Goal: Find specific page/section: Find specific page/section

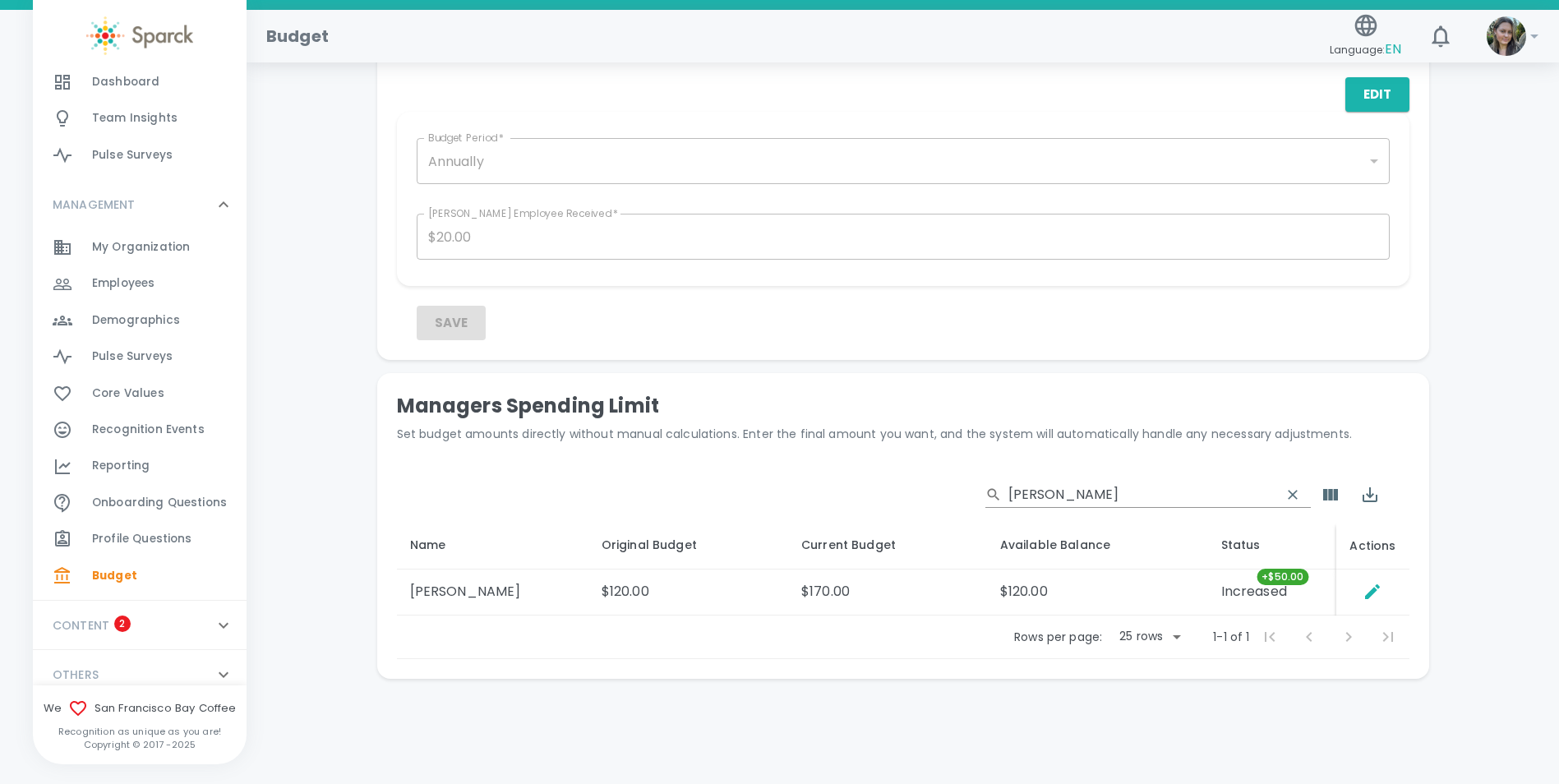
scroll to position [220, 0]
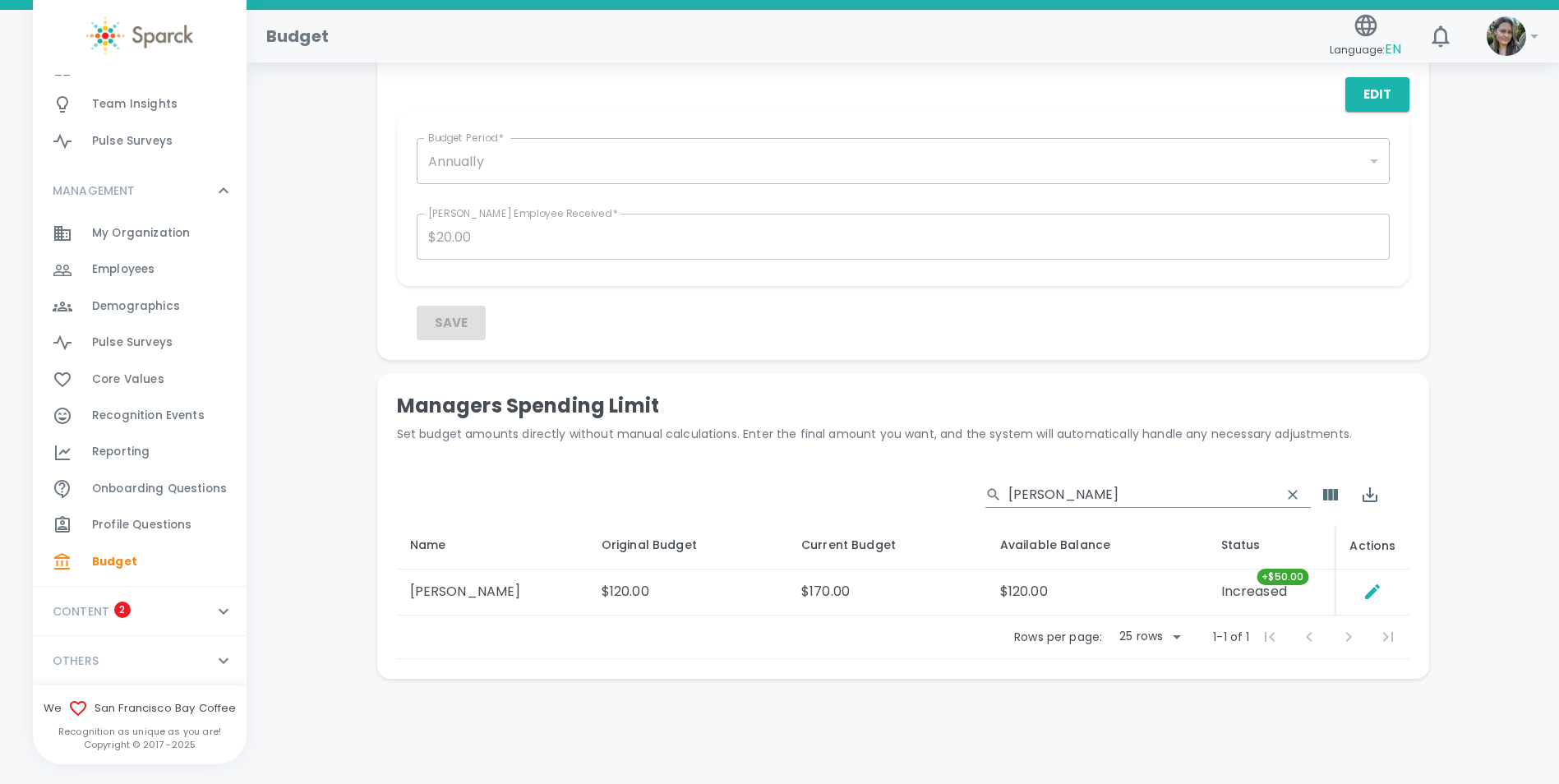
click at [121, 455] on span "Reporting" at bounding box center [121, 452] width 58 height 16
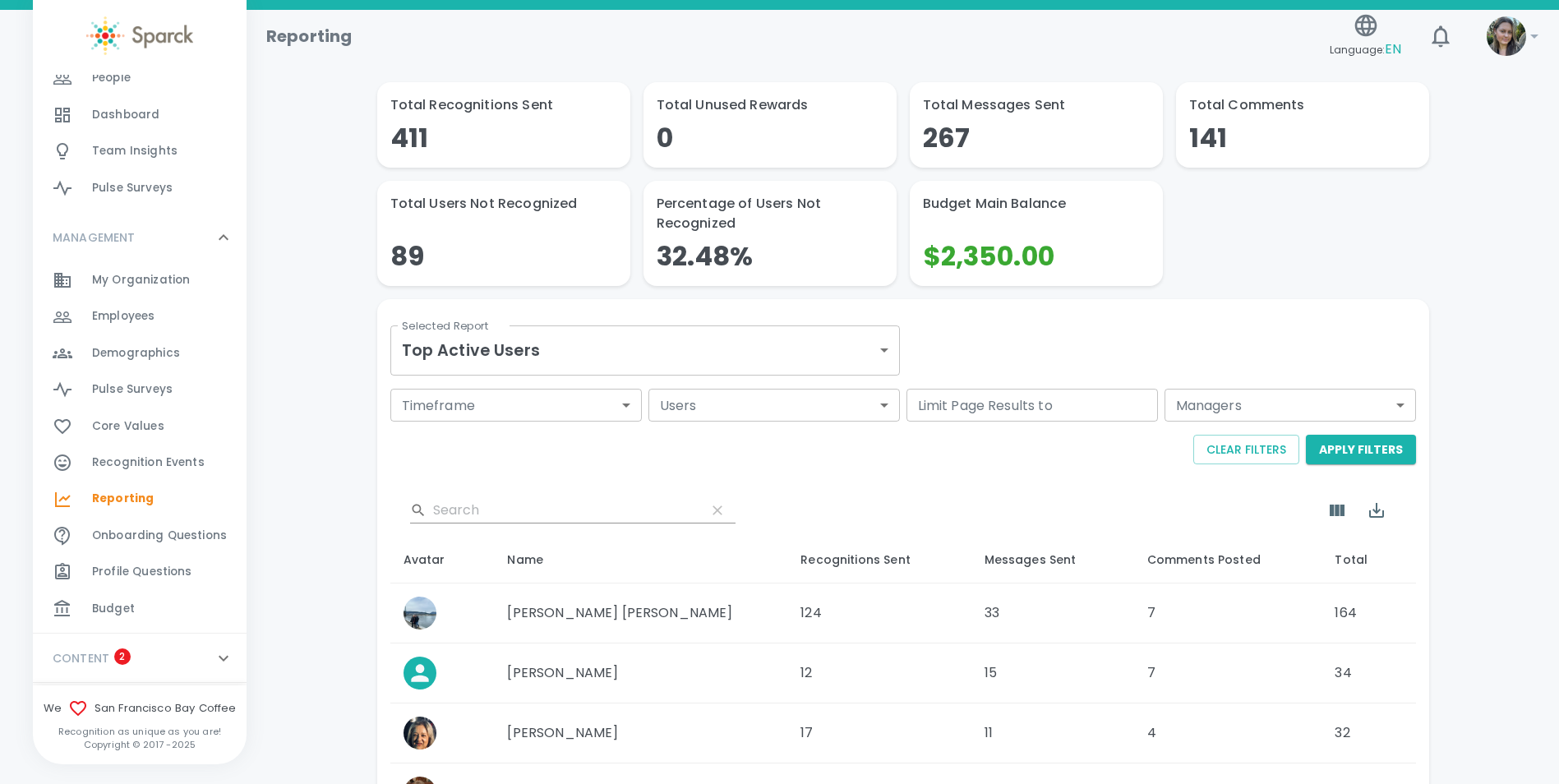
scroll to position [220, 0]
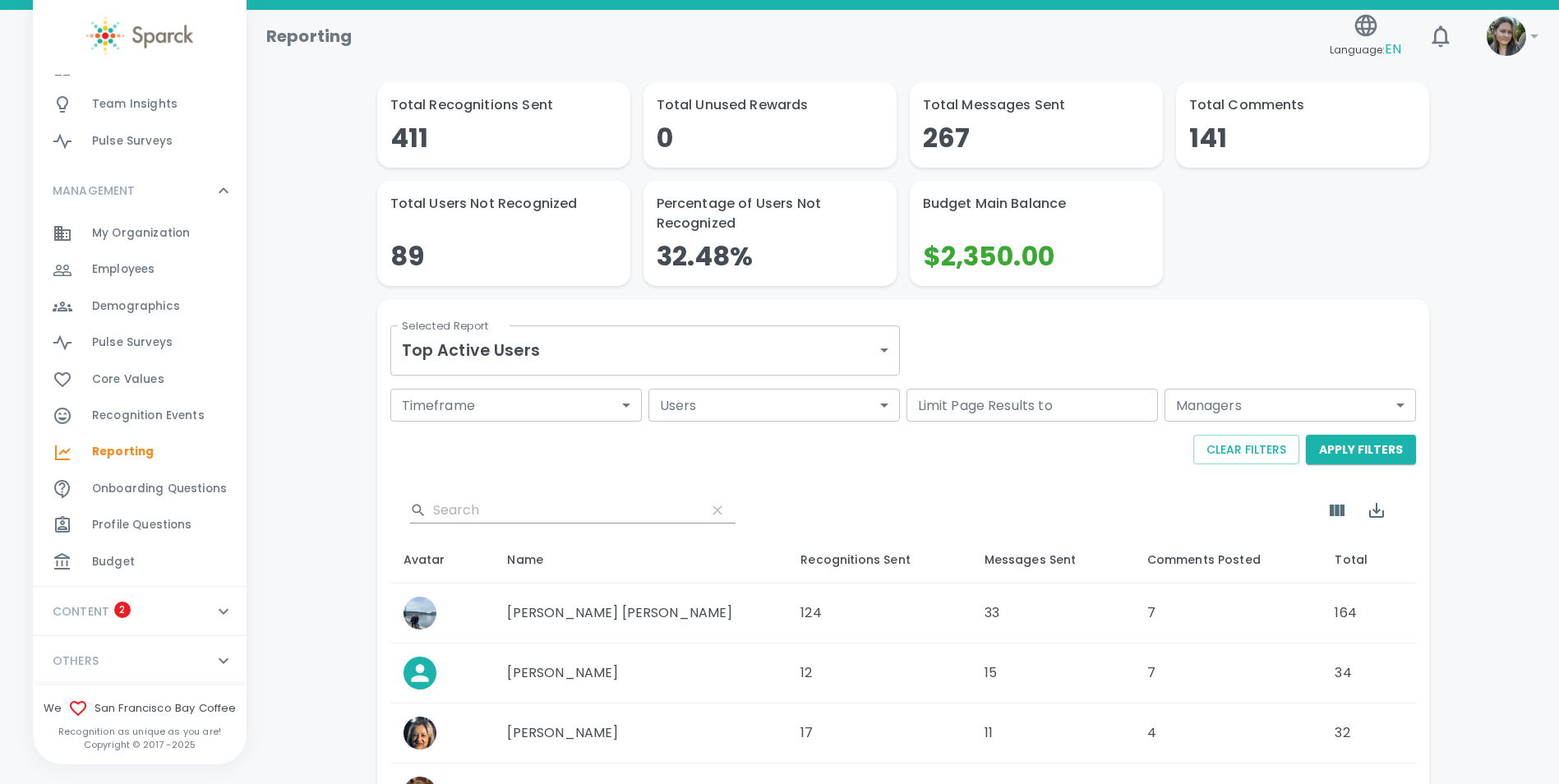
click at [145, 556] on div "Budget 0" at bounding box center [169, 562] width 155 height 23
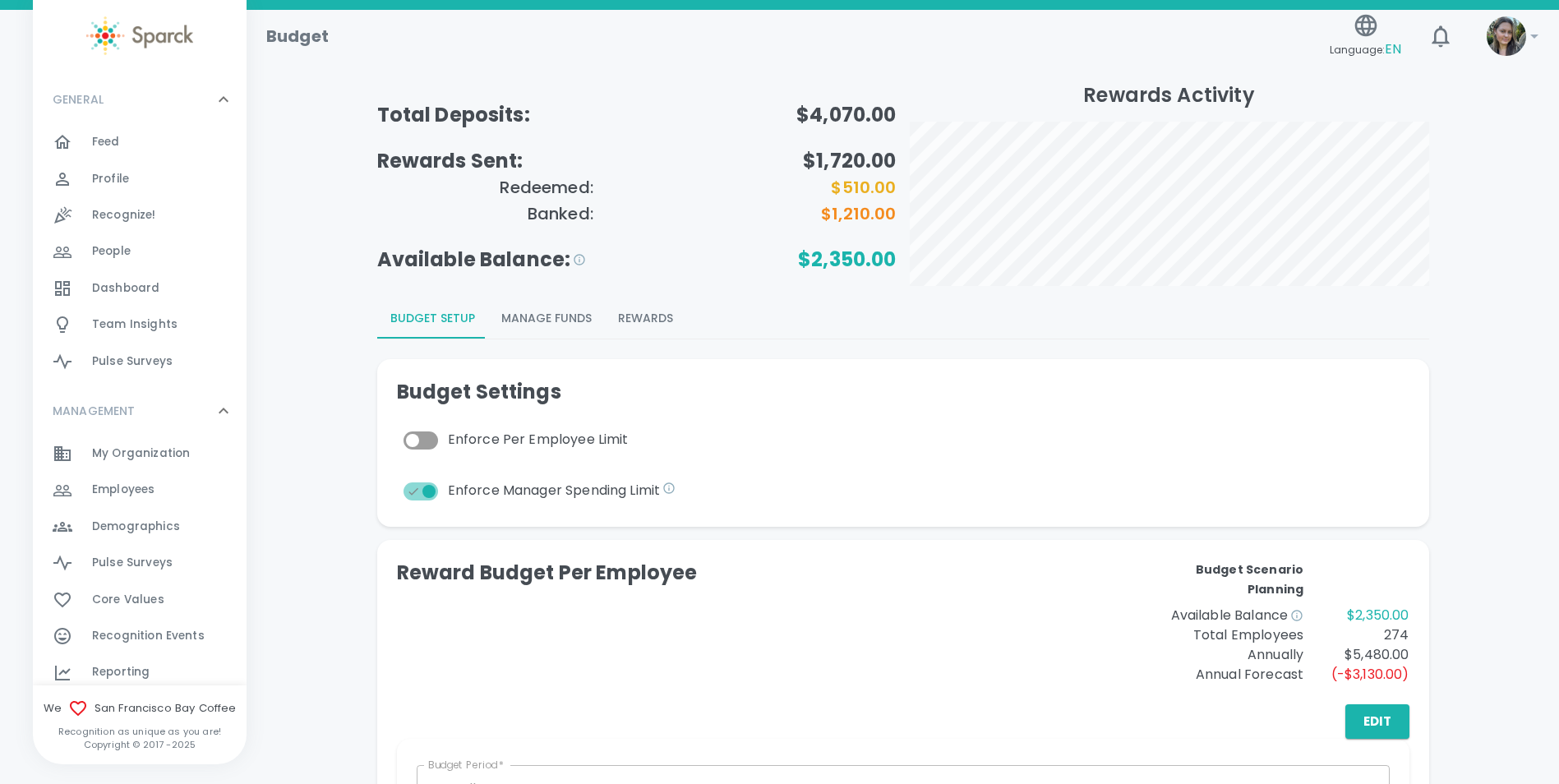
click at [653, 324] on button "Rewards" at bounding box center [645, 318] width 81 height 39
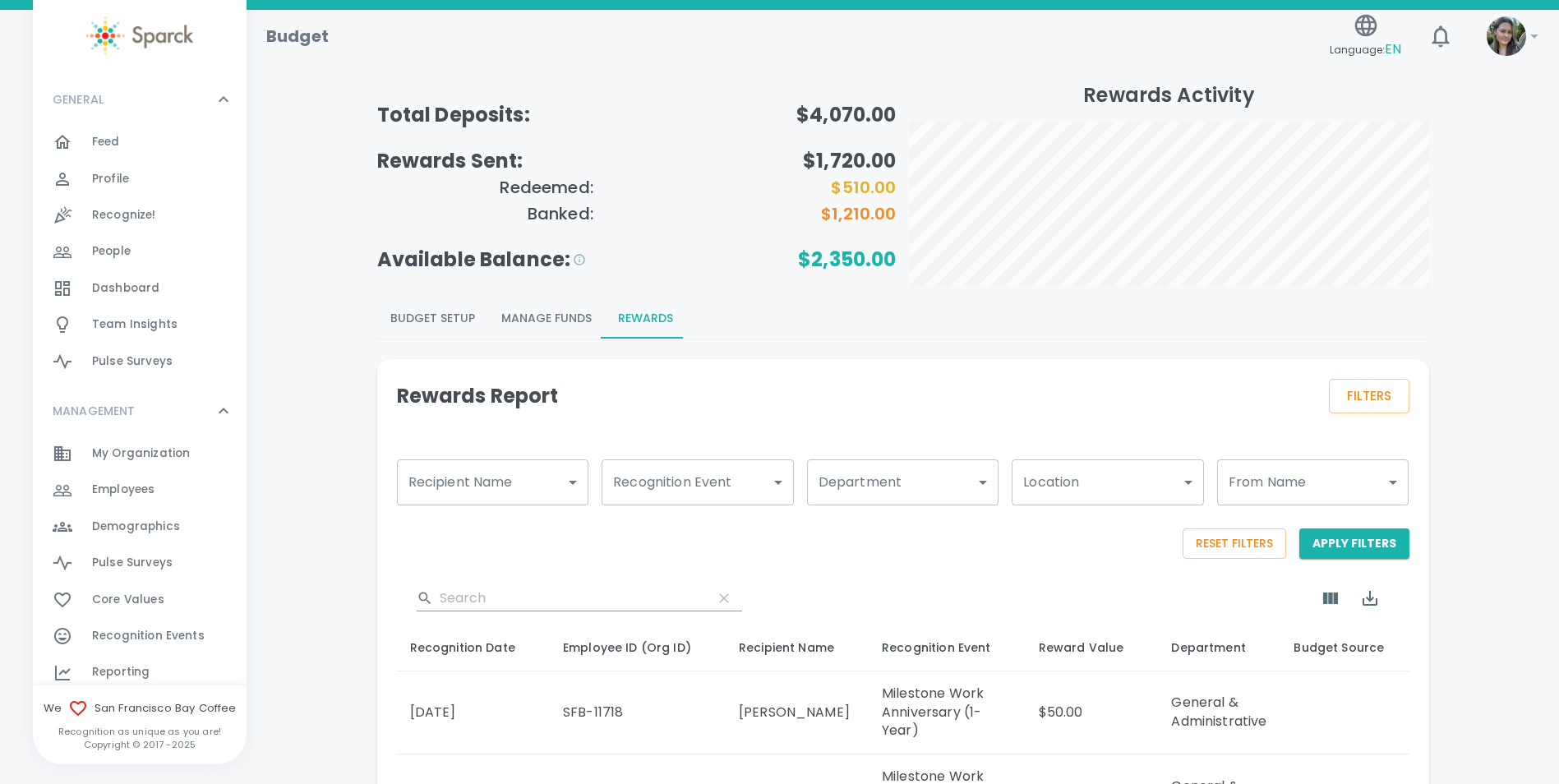
click at [145, 132] on div "Feed 0" at bounding box center [169, 142] width 155 height 23
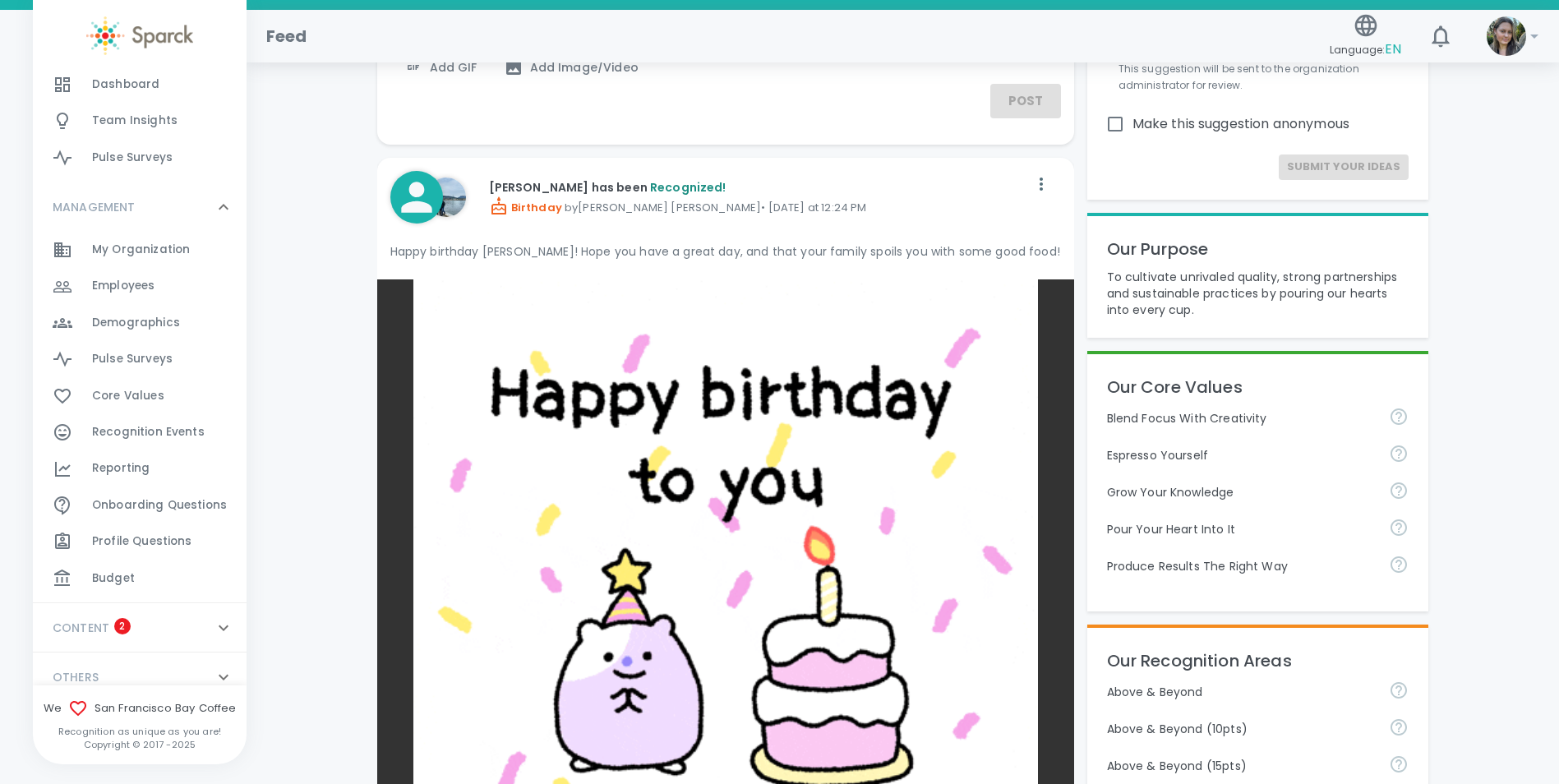
scroll to position [220, 0]
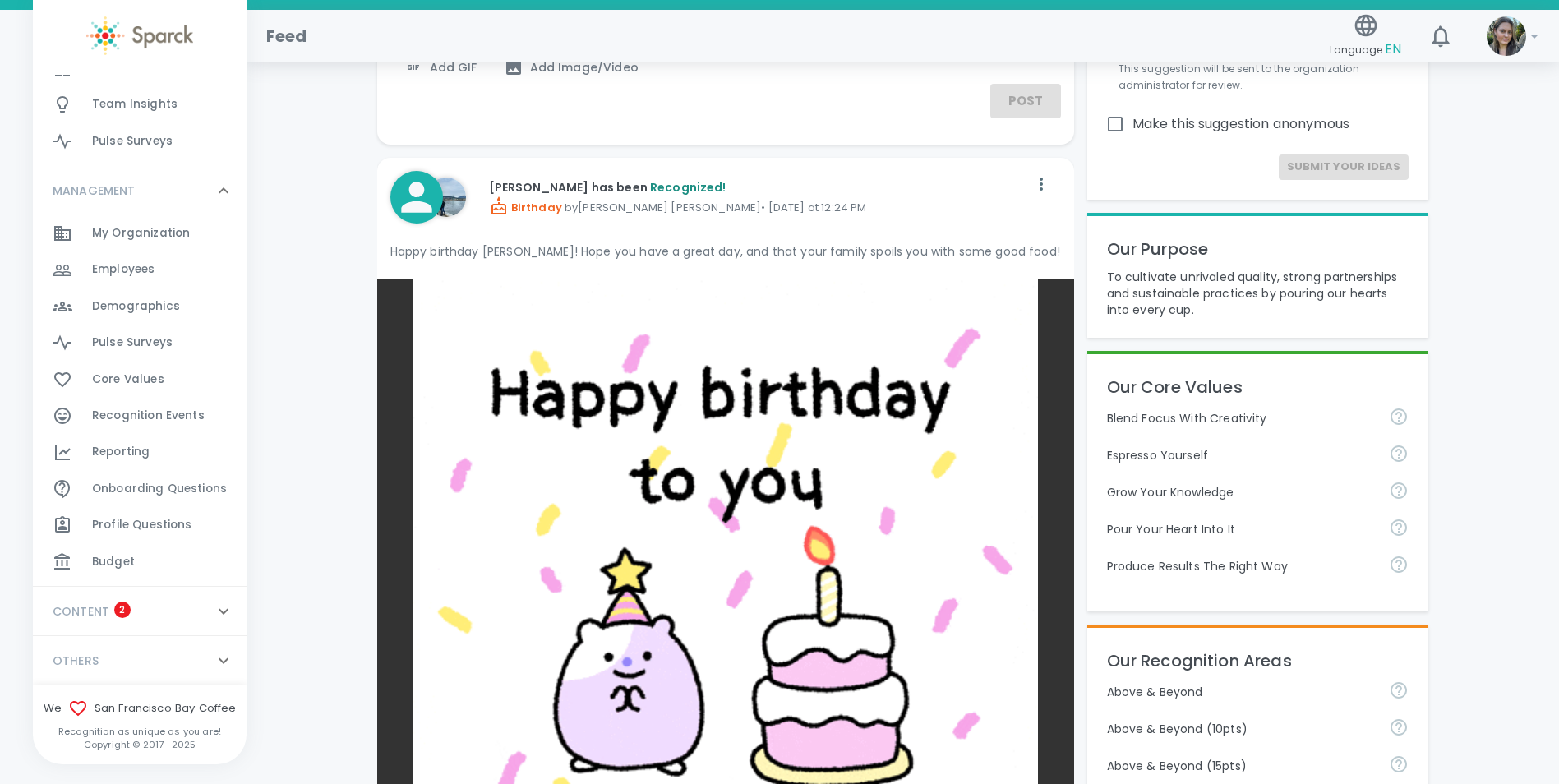
click at [153, 424] on span "Recognition Events" at bounding box center [148, 416] width 113 height 16
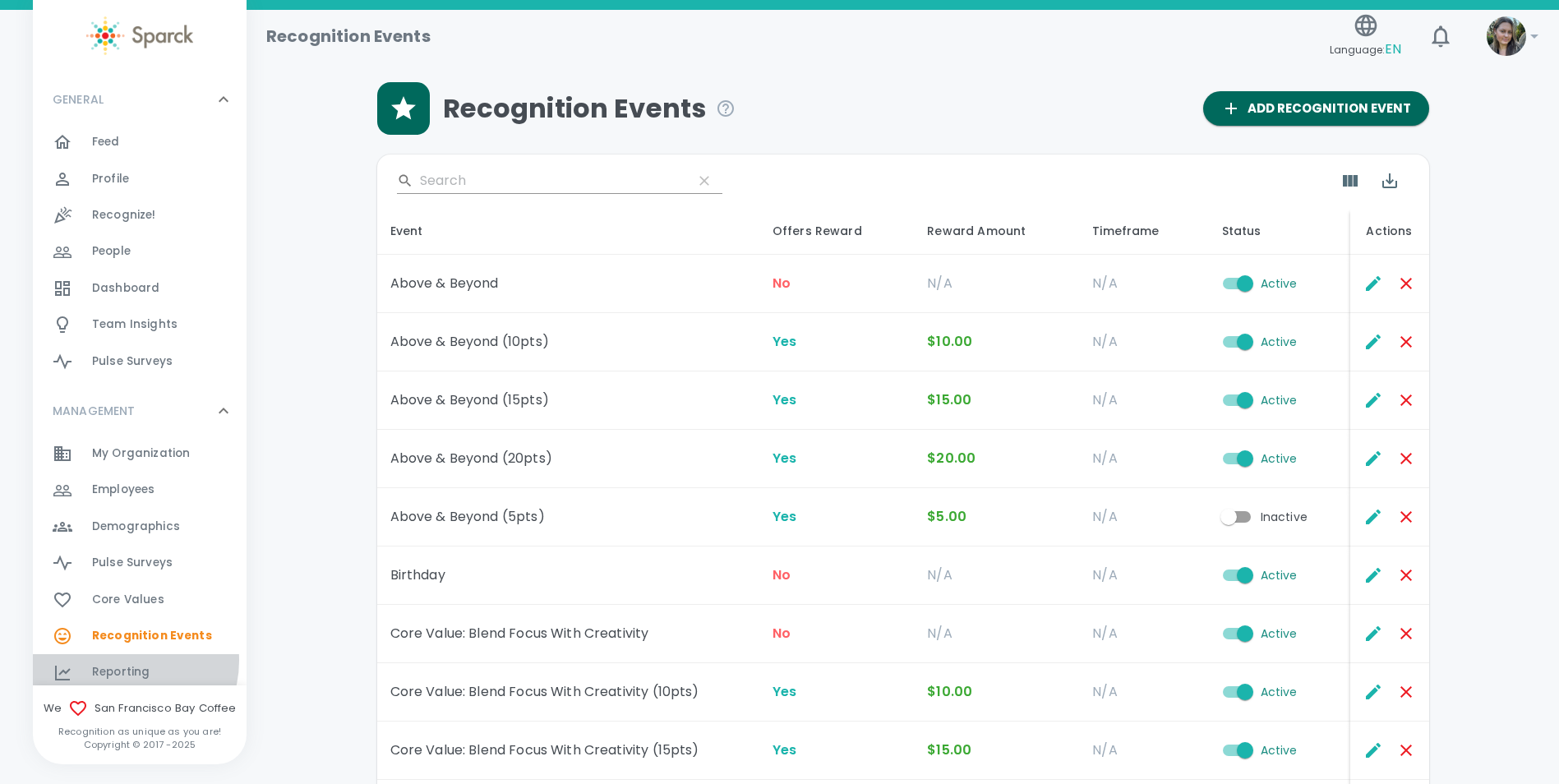
click at [126, 660] on div "Reporting 0" at bounding box center [140, 672] width 214 height 36
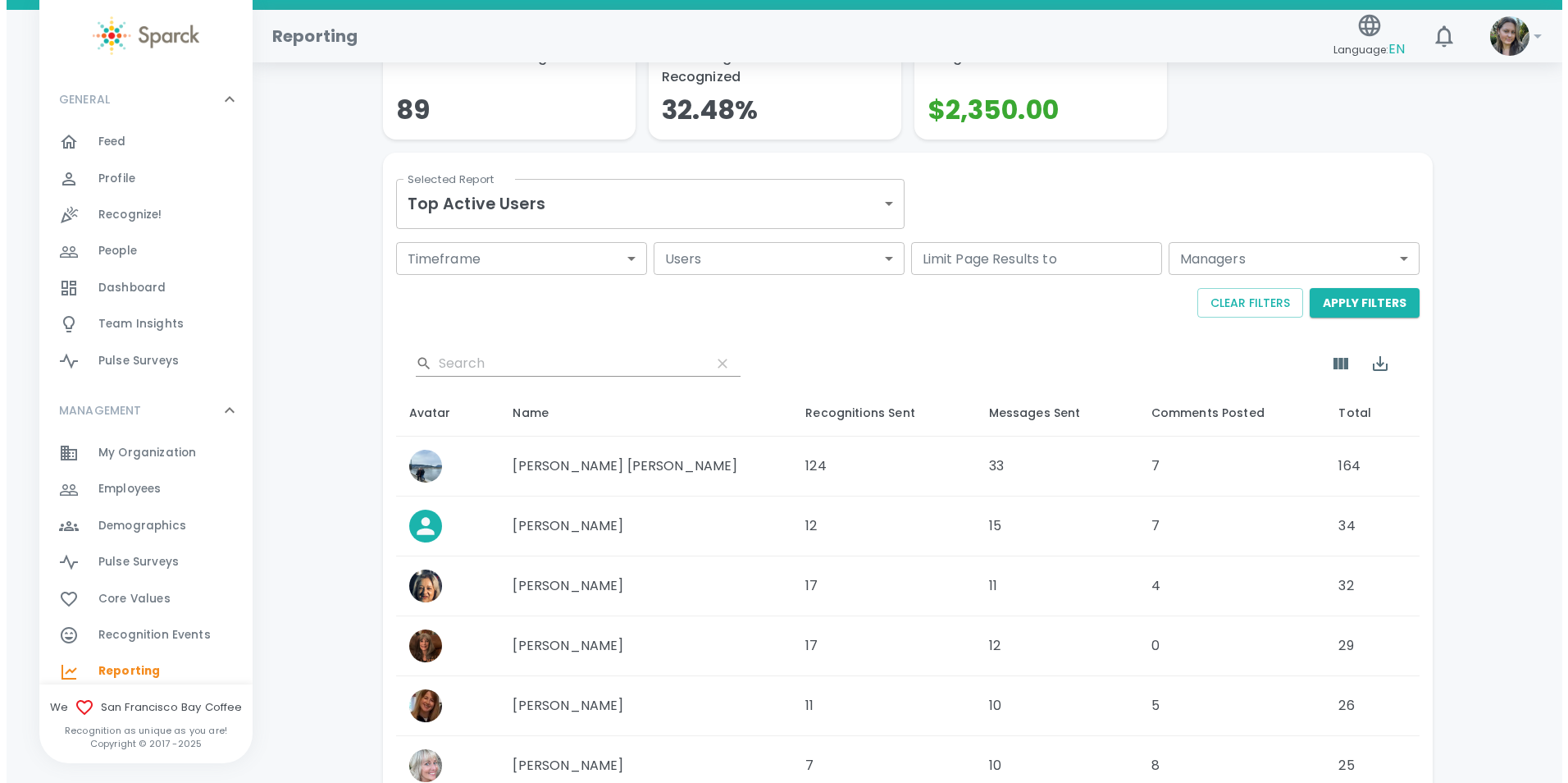
scroll to position [82, 0]
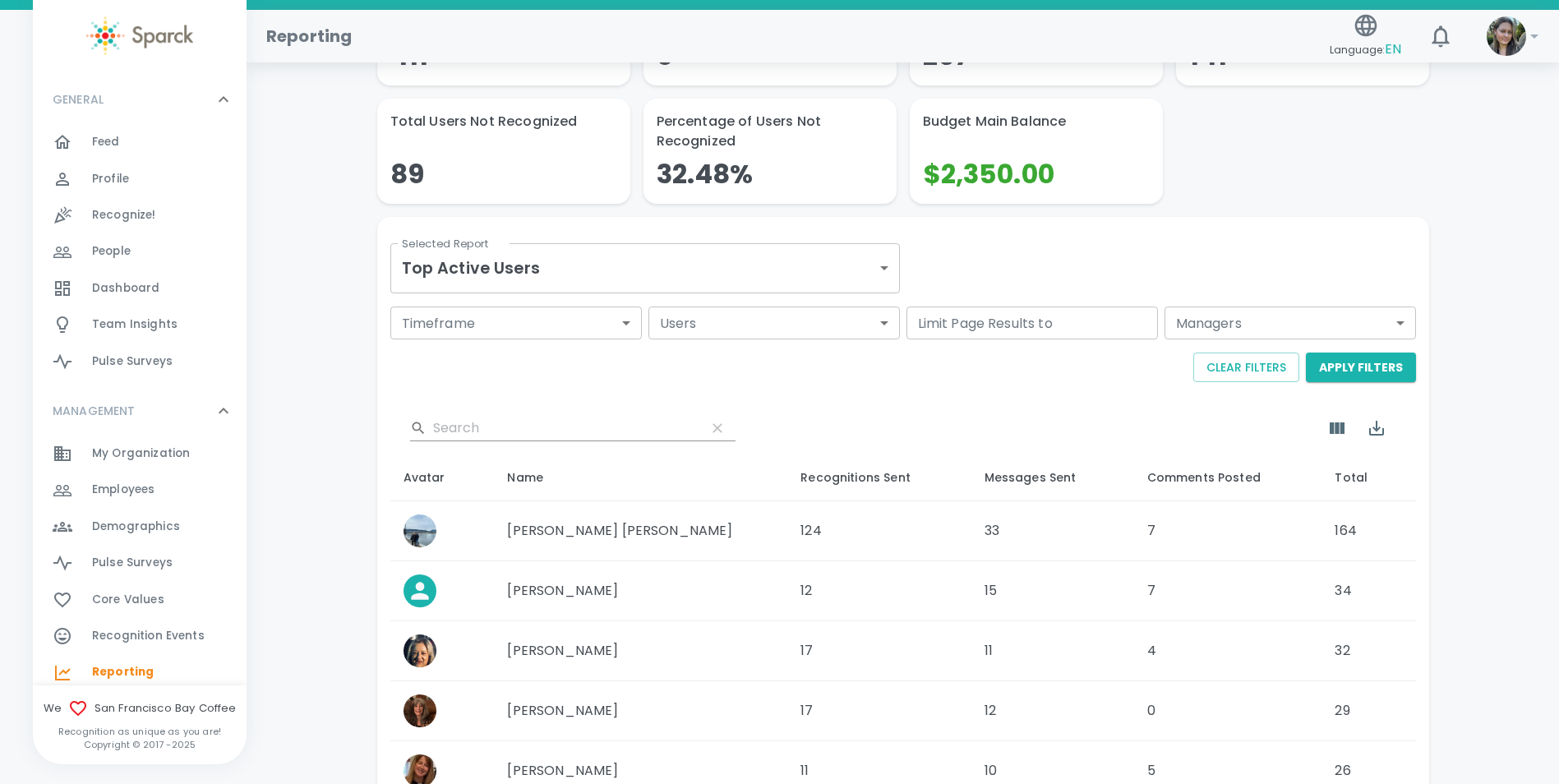
click at [639, 268] on body "Skip Navigation Reporting Language: EN 0 ! GENERAL 0 Feed 0 Profile 0 Recognize…" at bounding box center [779, 581] width 1559 height 1326
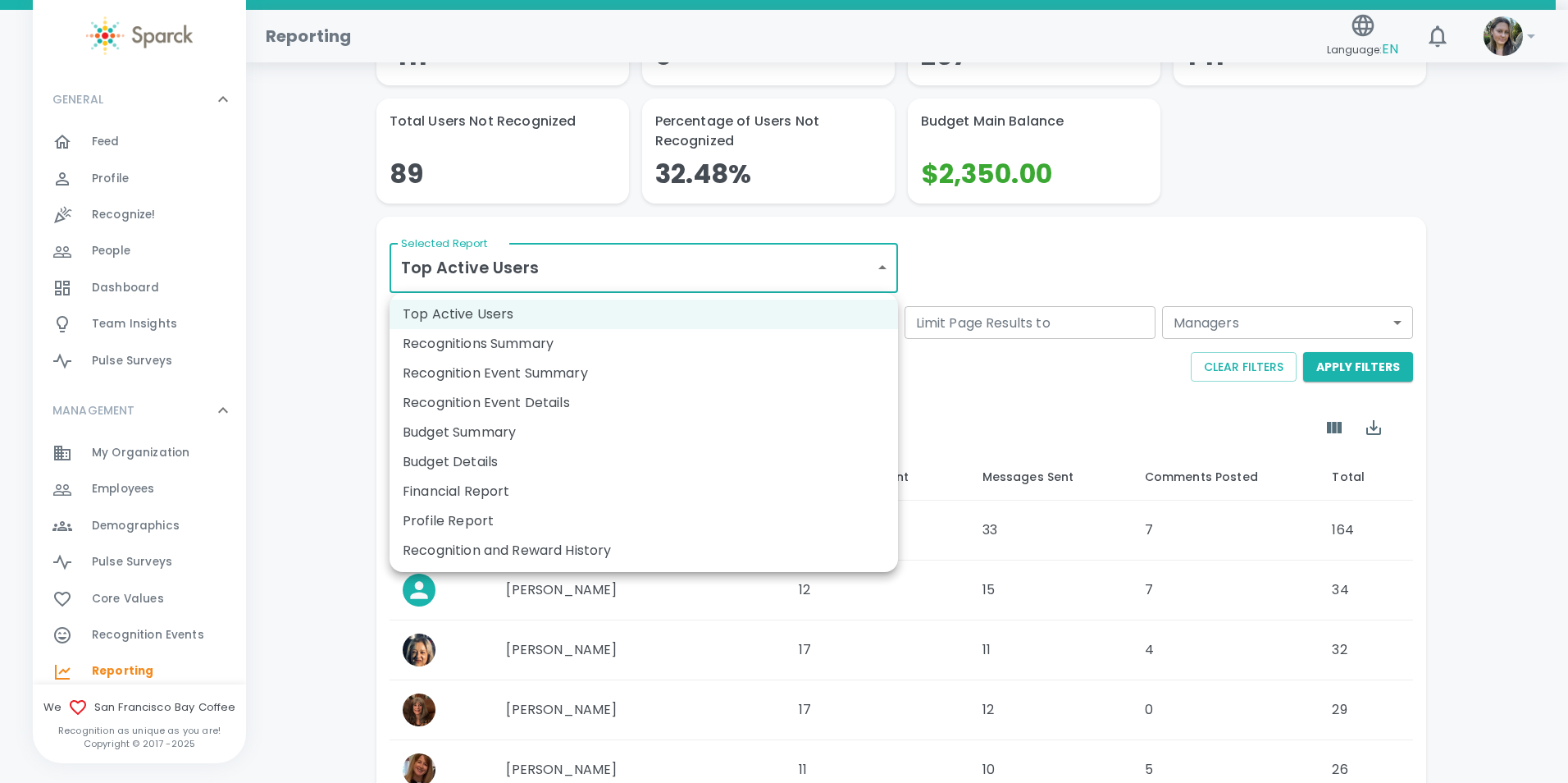
click at [535, 547] on li "Recognition and Reward History" at bounding box center [644, 551] width 509 height 30
